Goal: Information Seeking & Learning: Learn about a topic

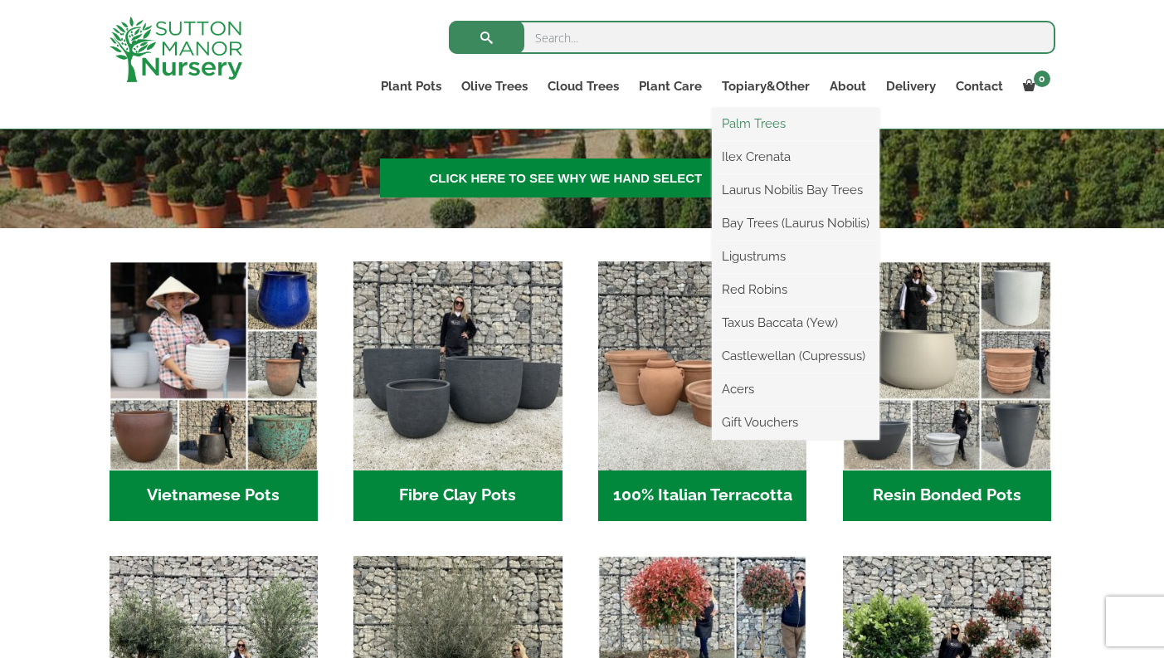
click at [756, 129] on link "Palm Trees" at bounding box center [796, 123] width 168 height 25
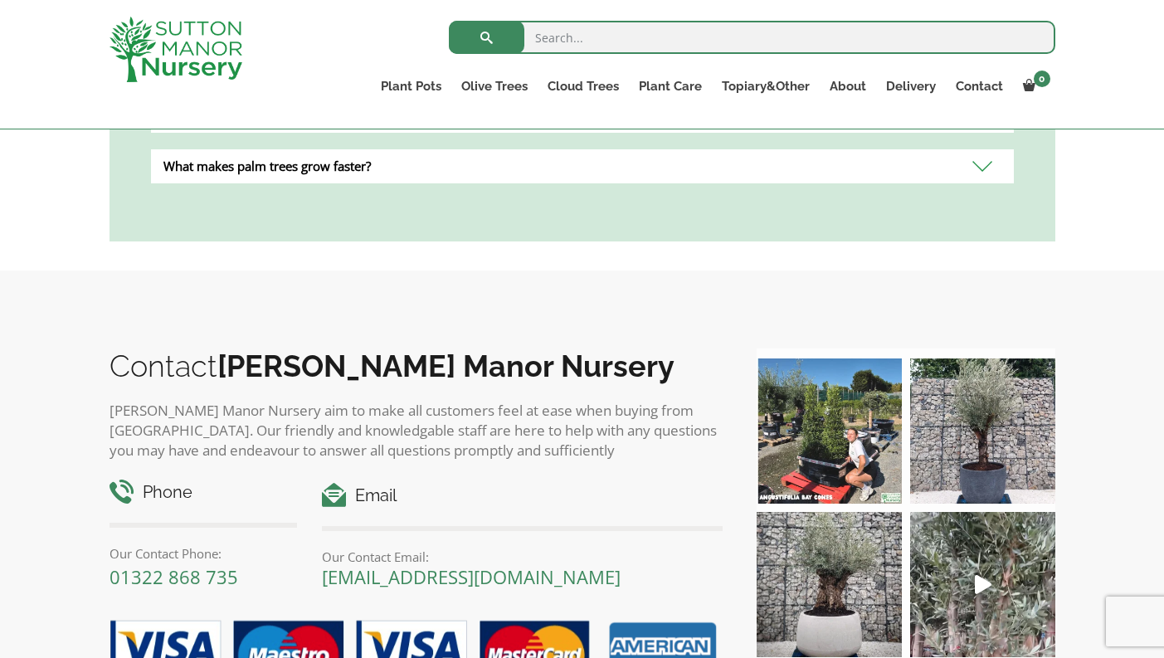
scroll to position [1076, 0]
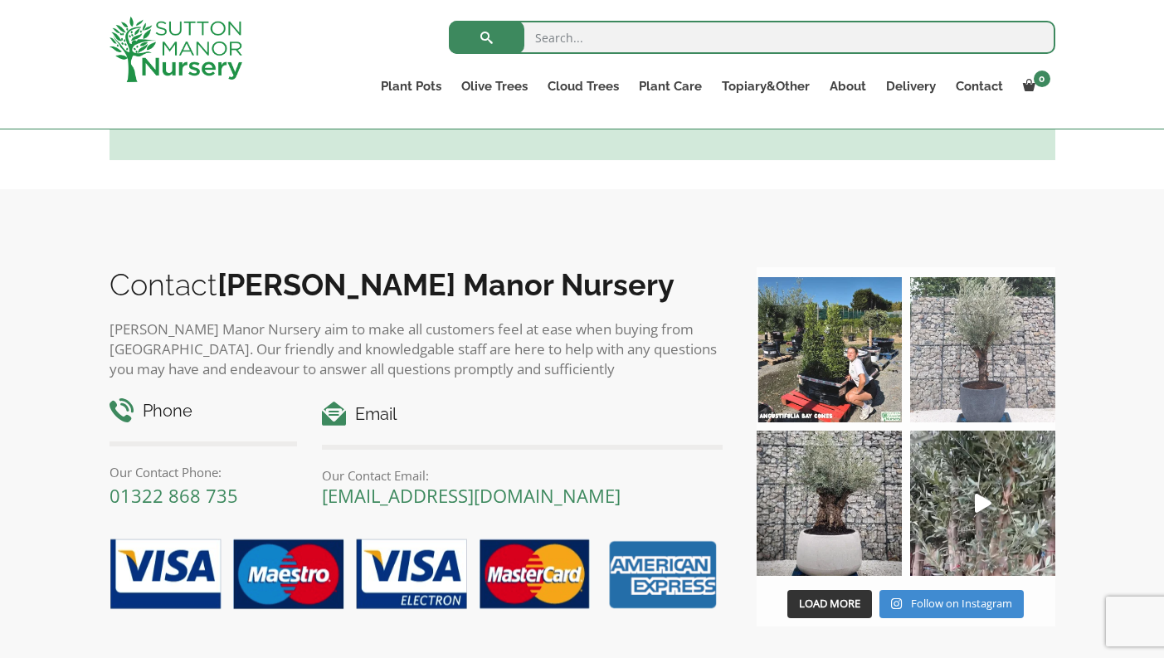
click at [990, 335] on img at bounding box center [982, 349] width 145 height 145
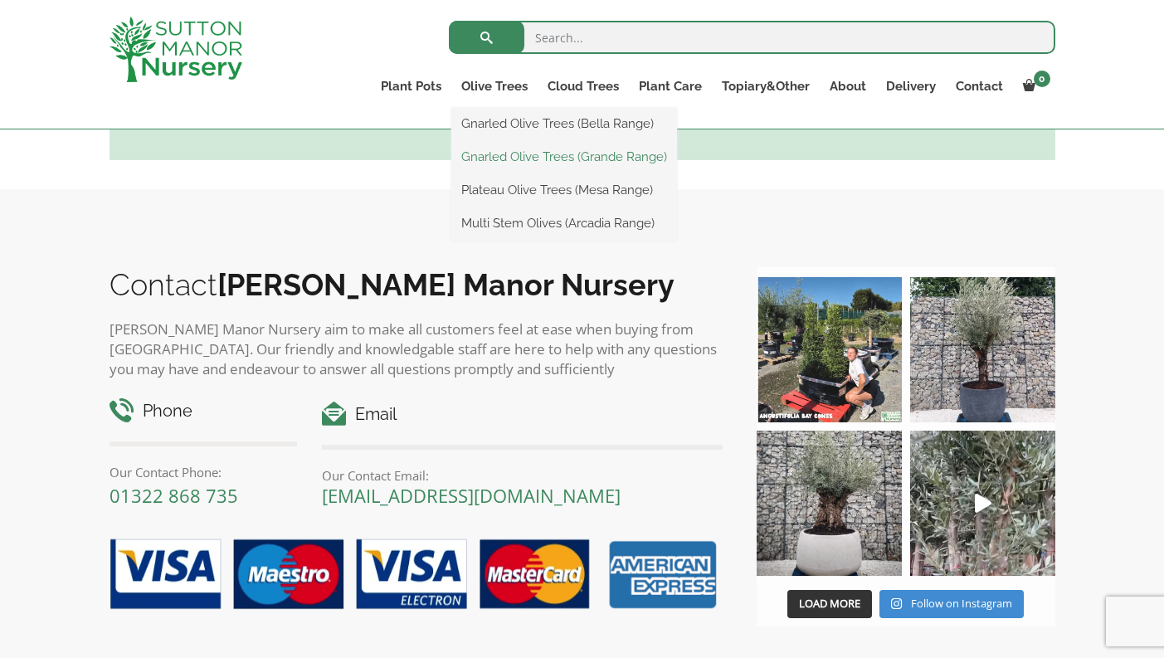
click at [500, 161] on link "Gnarled Olive Trees (Grande Range)" at bounding box center [564, 156] width 226 height 25
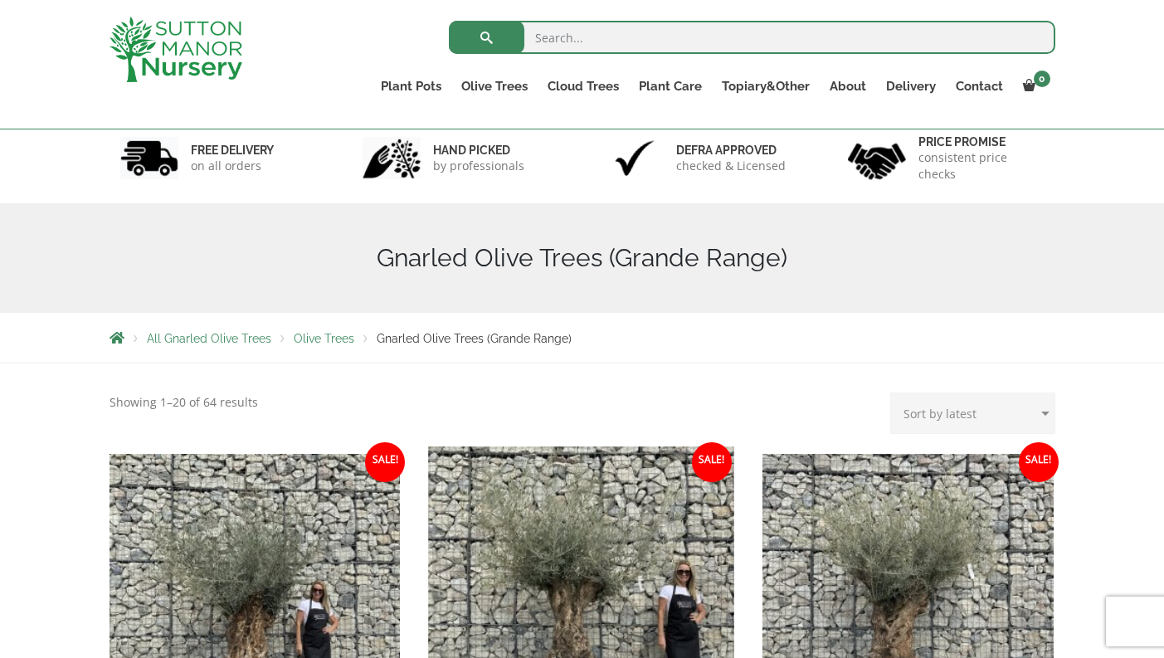
scroll to position [88, 0]
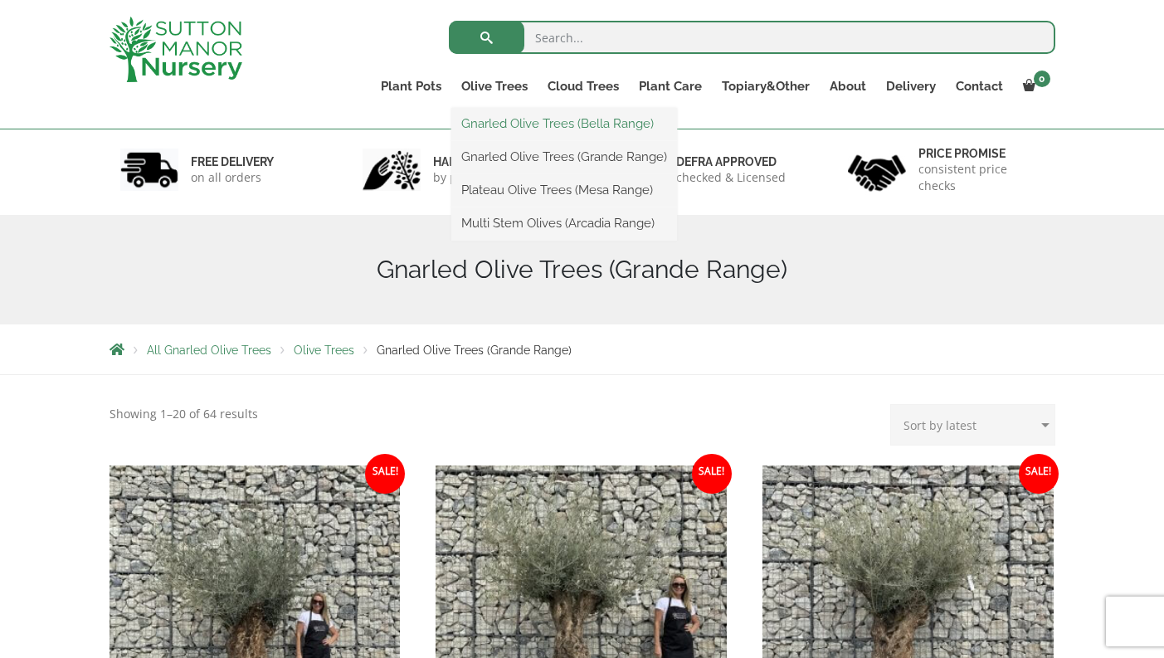
click at [515, 129] on link "Gnarled Olive Trees (Bella Range)" at bounding box center [564, 123] width 226 height 25
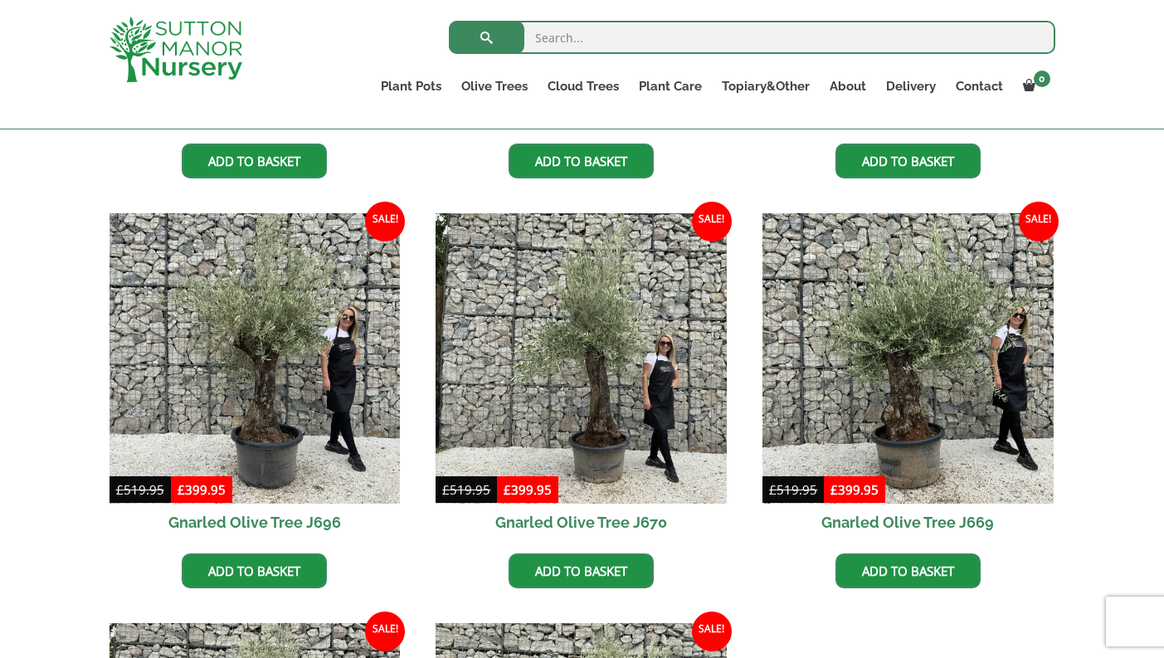
scroll to position [745, 0]
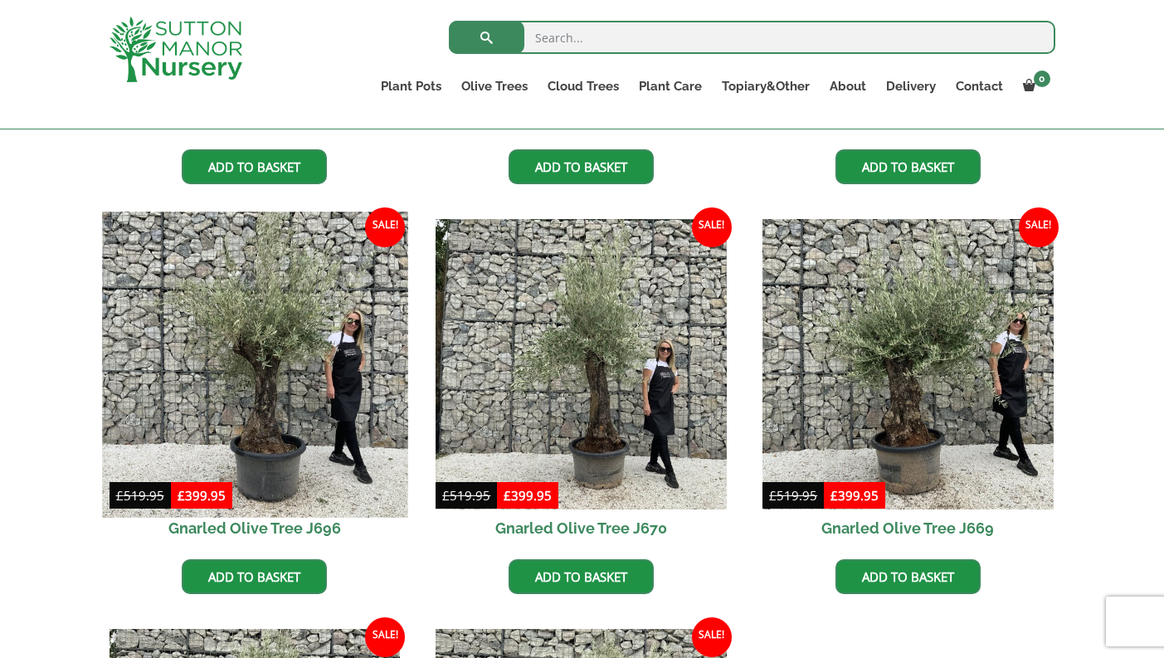
click at [266, 337] on img at bounding box center [254, 364] width 305 height 305
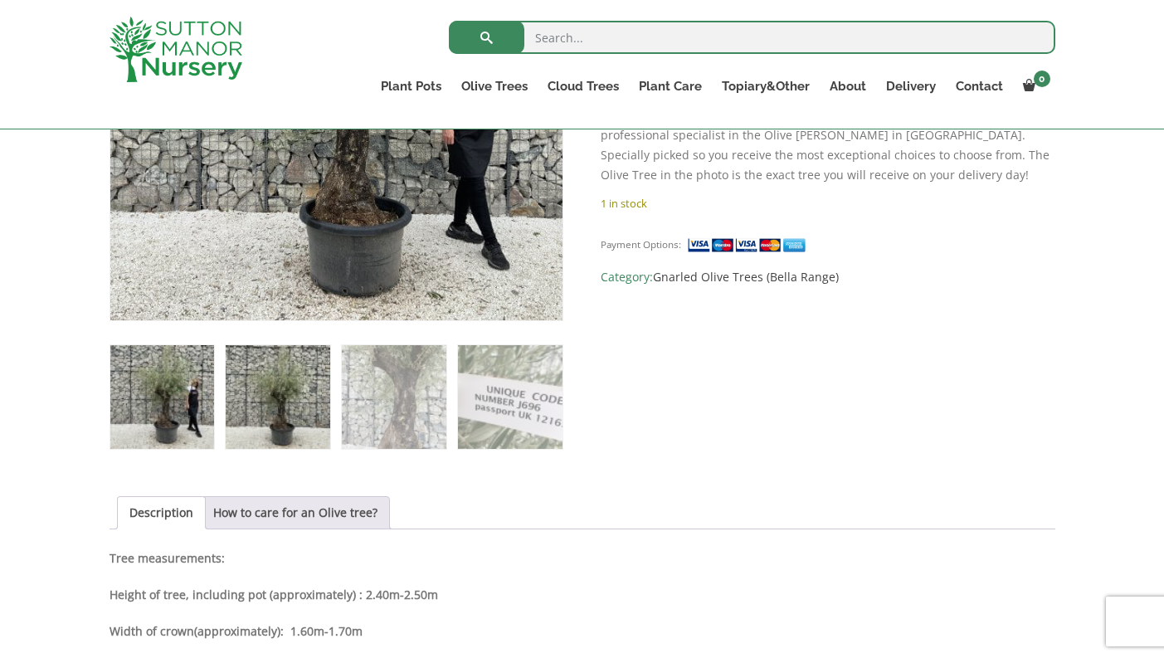
scroll to position [541, 0]
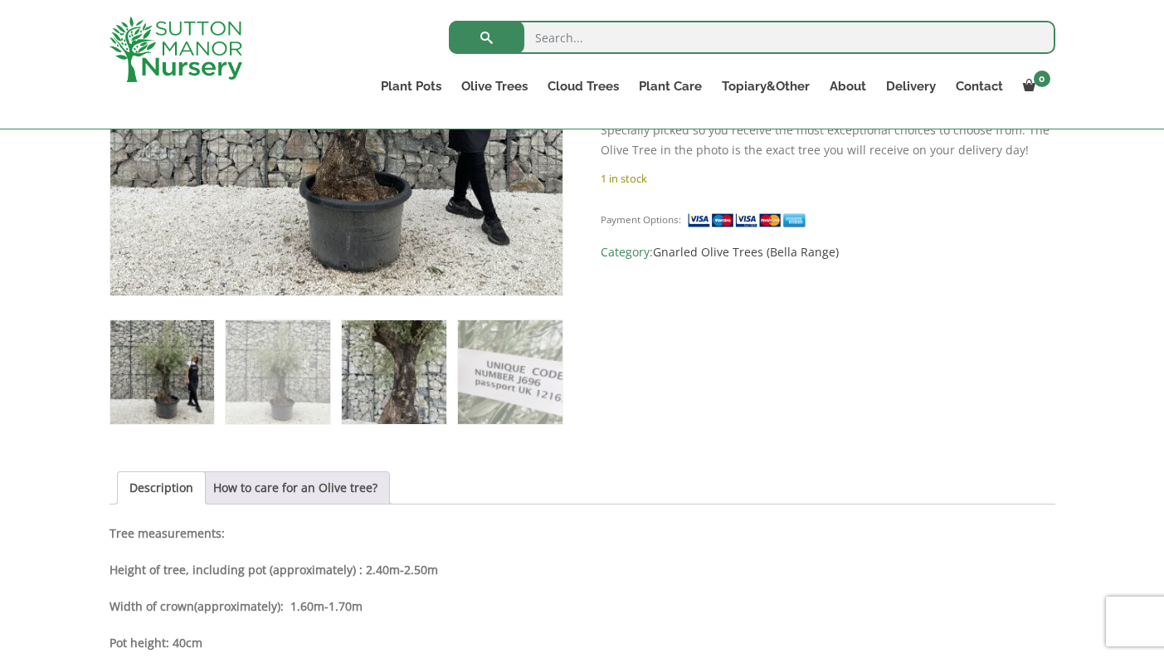
click at [401, 368] on img at bounding box center [394, 372] width 104 height 104
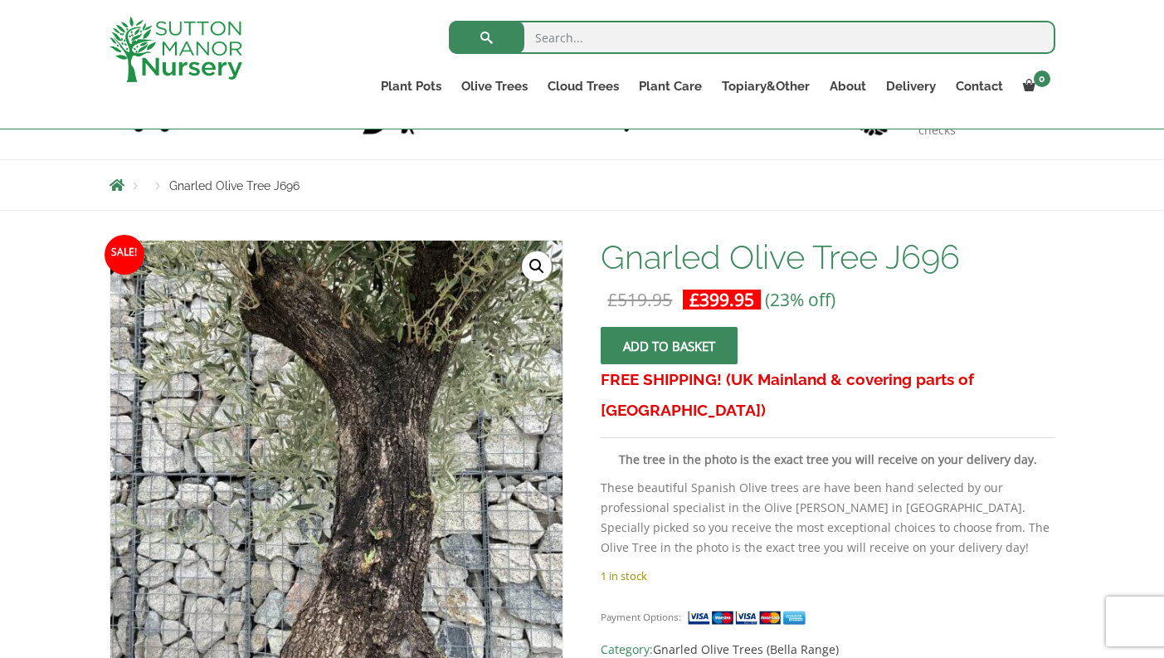
scroll to position [150, 0]
